Goal: Find specific page/section: Find specific page/section

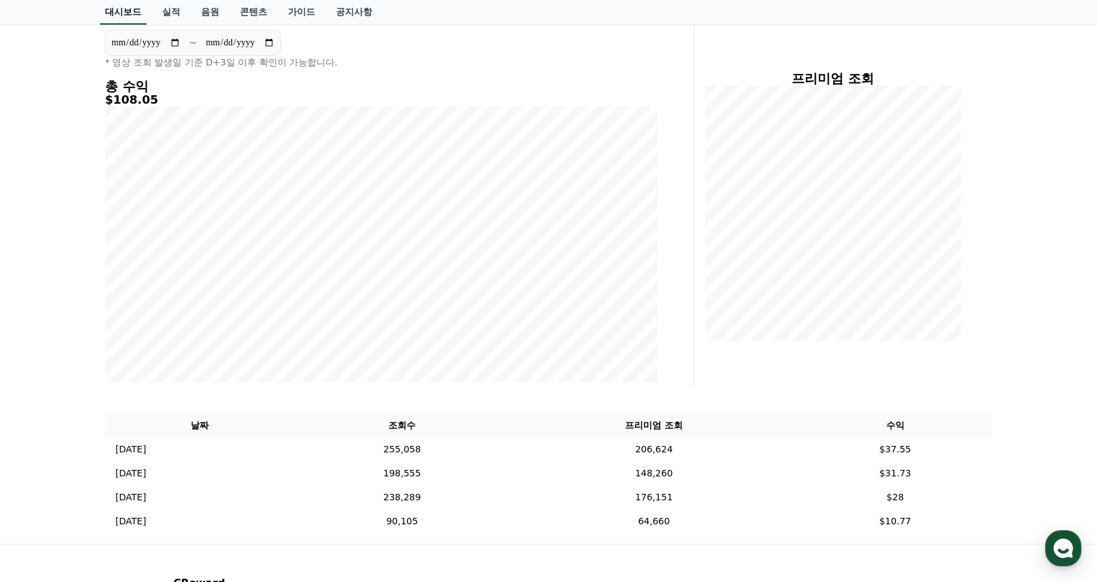
click at [125, 4] on link "대시보드" at bounding box center [123, 12] width 47 height 25
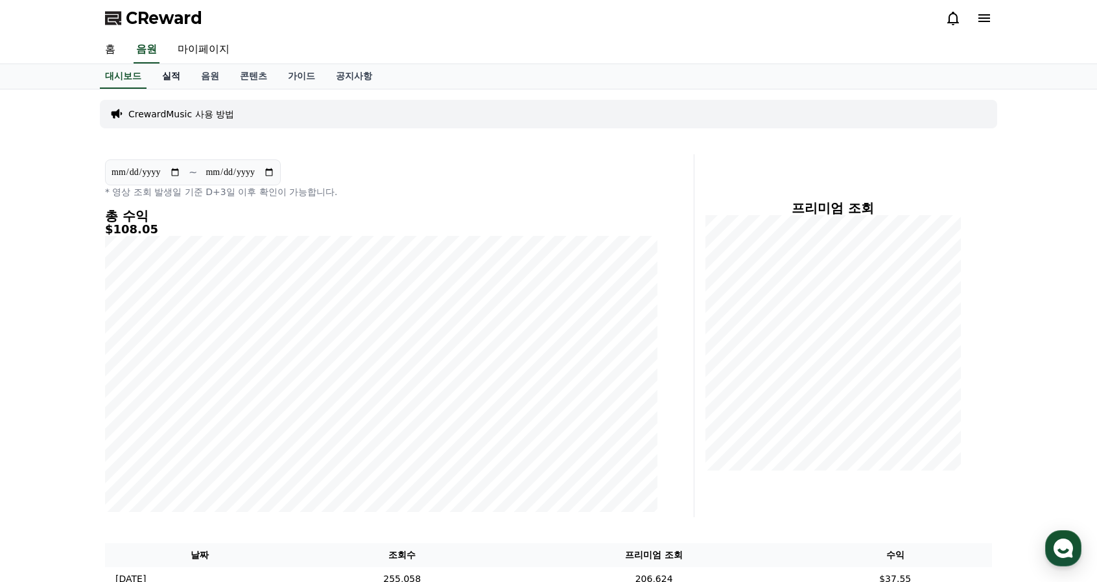
click at [175, 77] on link "실적" at bounding box center [171, 76] width 39 height 25
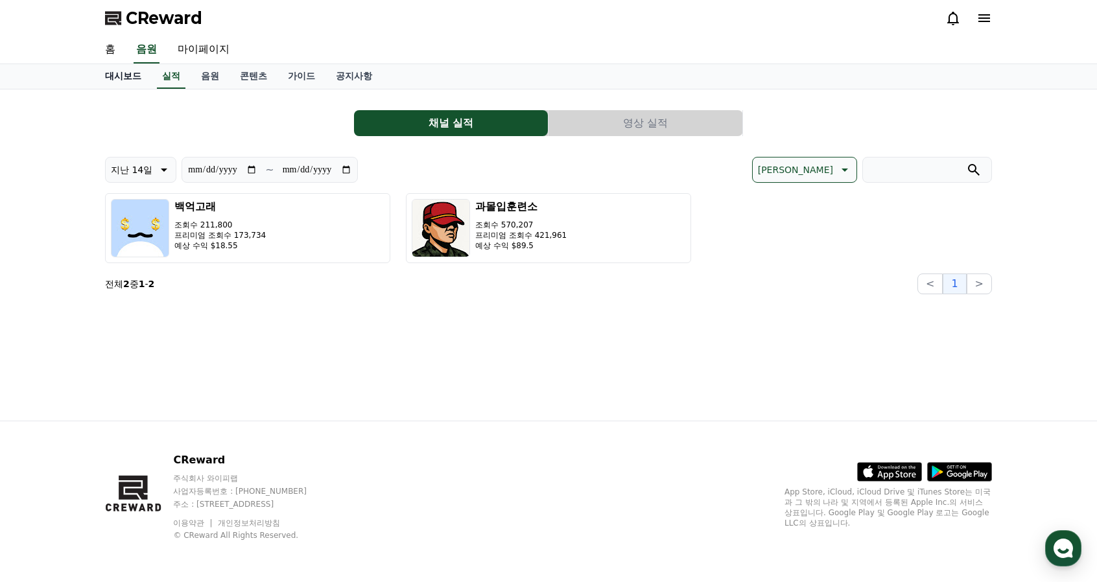
click at [127, 80] on link "대시보드" at bounding box center [123, 76] width 57 height 25
